Goal: Answer question/provide support: Share knowledge or assist other users

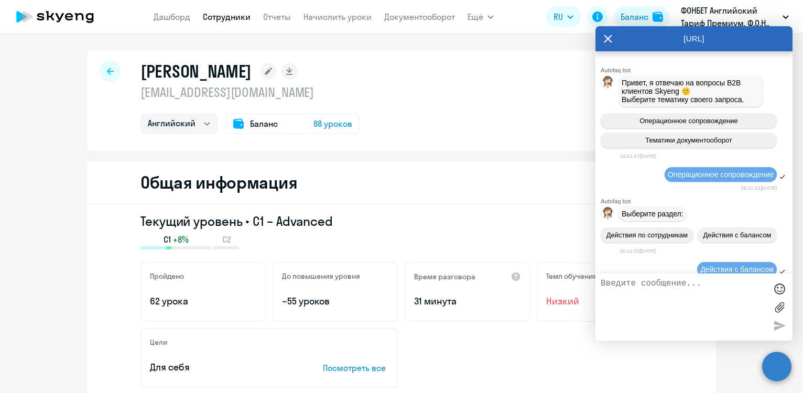
select select "english"
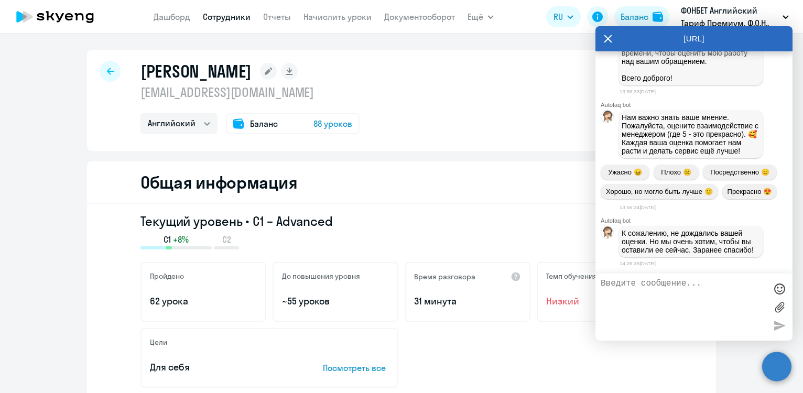
scroll to position [4432, 0]
drag, startPoint x: 623, startPoint y: 128, endPoint x: 715, endPoint y: 153, distance: 95.1
copy p "[PERSON_NAME] прошла уроки на сумму 40590 рублей. Списано с ученика на баланс к…"
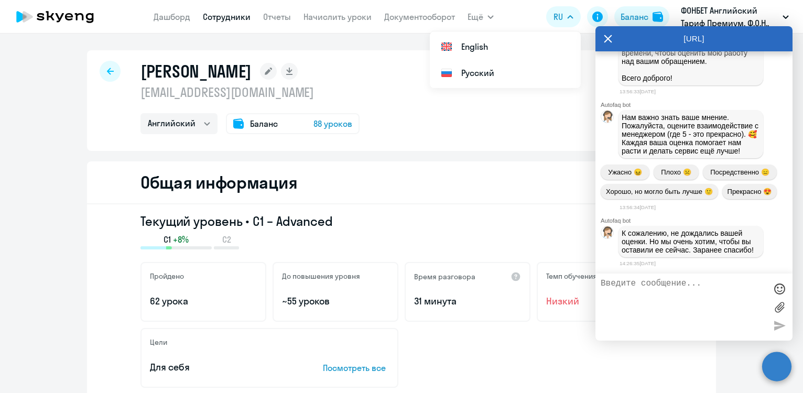
copy p "[PERSON_NAME] прошла уроки на сумму 40590 рублей. Списано с ученика на баланс к…"
click at [664, 285] on textarea at bounding box center [683, 307] width 166 height 57
paste textarea "коллеги, привет! У нас сотрудник обучается в ООО ФОНКОР [PERSON_NAME] [PERSON_N…"
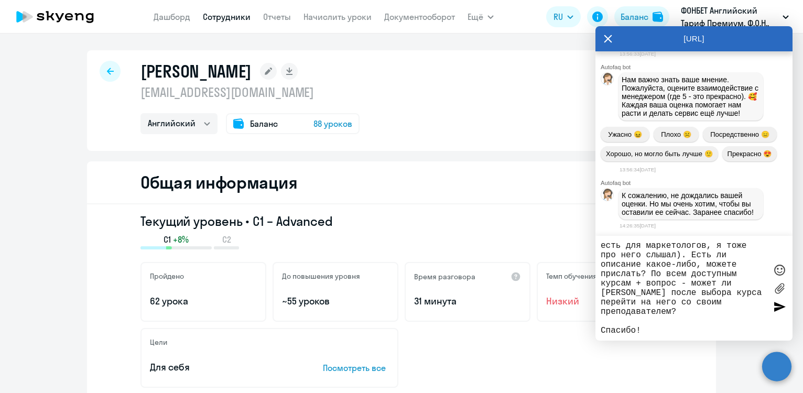
scroll to position [170, 0]
type textarea "коллеги, привет! У нас сотрудник обучается в ООО ФОНКОР [PERSON_NAME] [PERSON_N…"
click at [775, 306] on div at bounding box center [779, 307] width 16 height 16
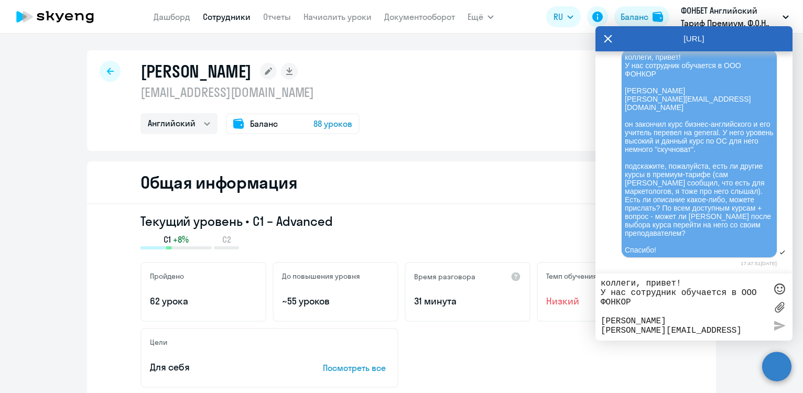
scroll to position [5132, 0]
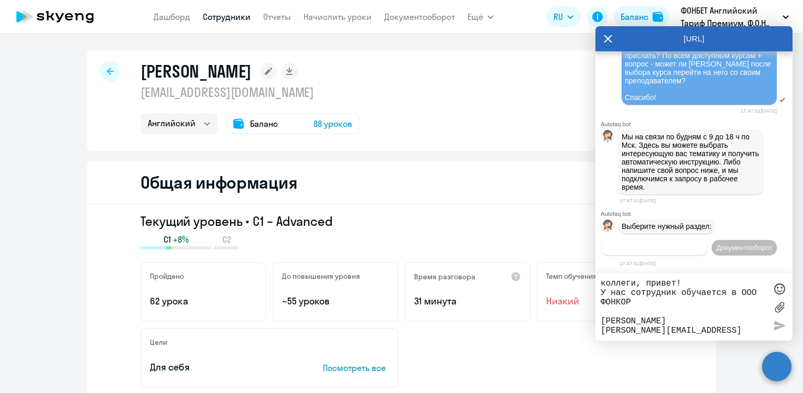
click at [691, 244] on span "Операционное сопровождение" at bounding box center [654, 248] width 98 height 8
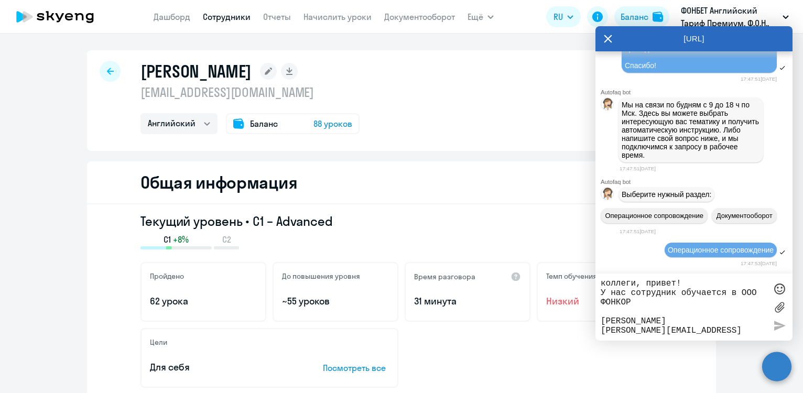
scroll to position [5247, 0]
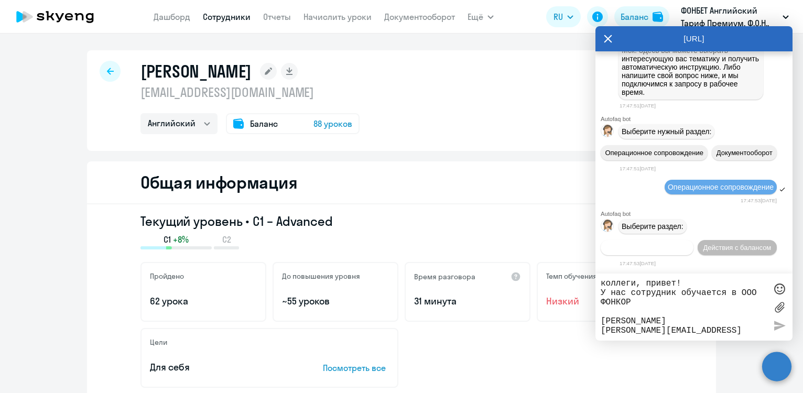
click at [687, 244] on span "Действия по сотрудникам" at bounding box center [646, 248] width 81 height 8
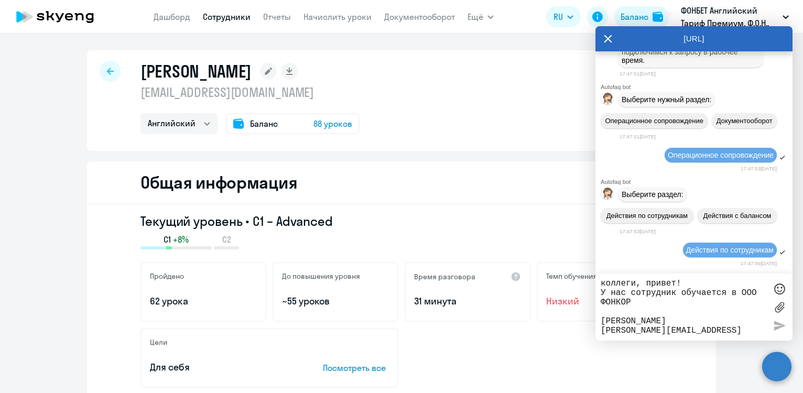
scroll to position [5407, 0]
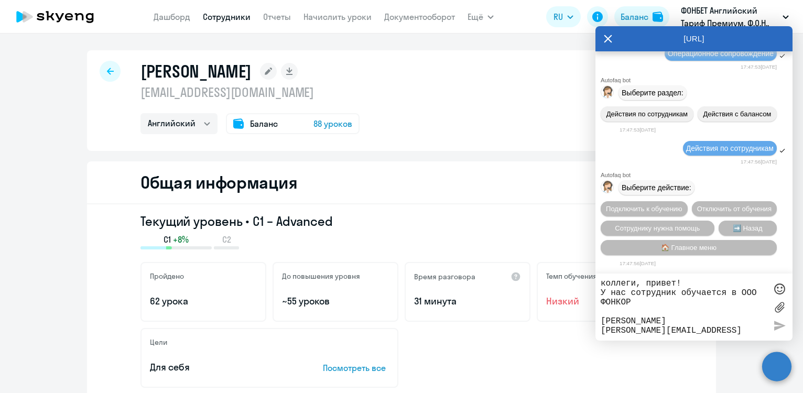
click at [674, 309] on textarea "коллеги, привет! У нас сотрудник обучается в ООО ФОНКОР [PERSON_NAME] [PERSON_N…" at bounding box center [683, 307] width 166 height 57
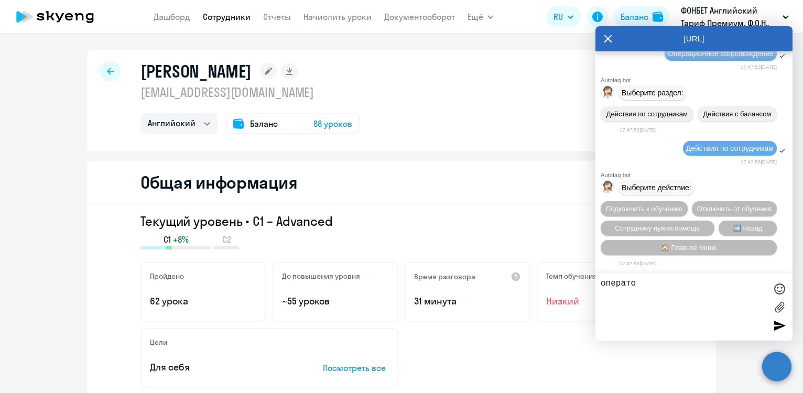
type textarea "оператор"
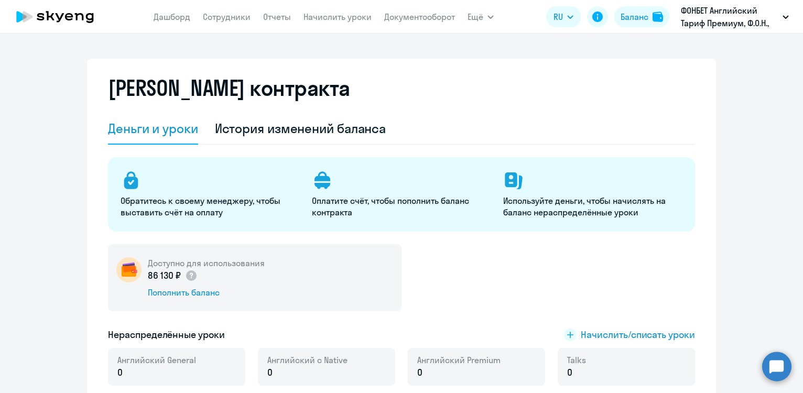
select select "english_adult_not_native_speaker"
